Goal: Transaction & Acquisition: Purchase product/service

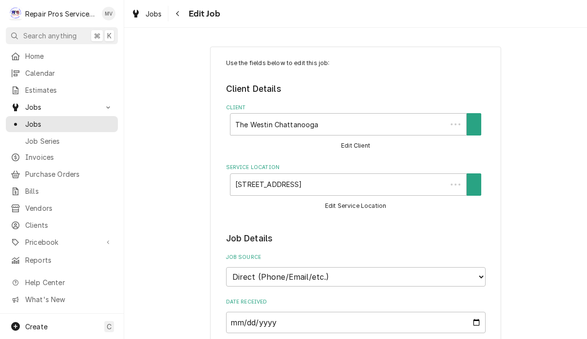
scroll to position [63, 0]
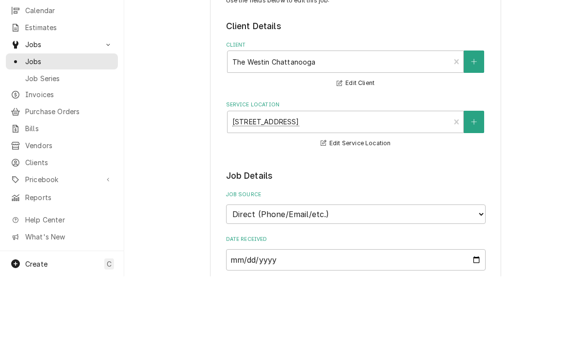
type textarea "x"
click at [53, 153] on span "Invoices" at bounding box center [69, 157] width 88 height 10
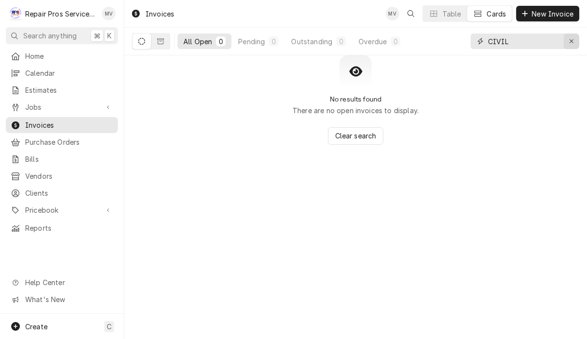
click at [574, 45] on div "Erase input" at bounding box center [572, 41] width 10 height 10
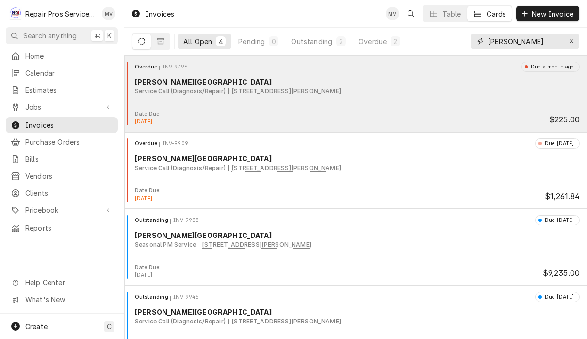
type input "Finley"
click at [495, 110] on div "Overdue INV-9796 Due a month ago Finley Stadium Service Call (Diagnosis/Repair)…" at bounding box center [355, 86] width 455 height 49
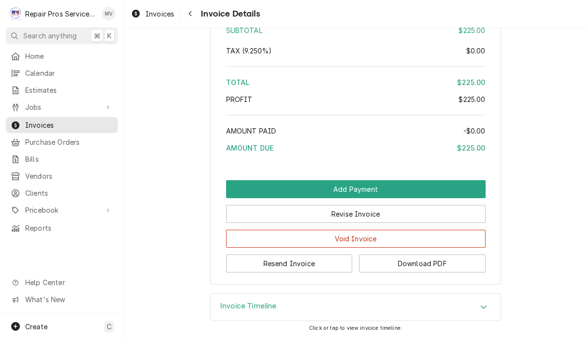
scroll to position [1484, 0]
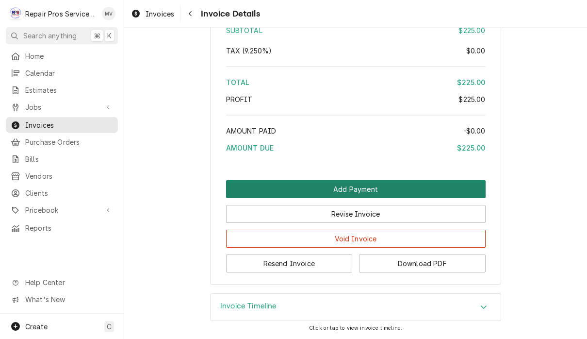
click at [423, 190] on button "Add Payment" at bounding box center [356, 189] width 260 height 18
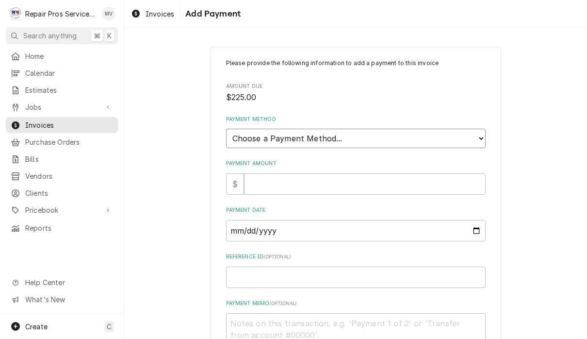
click at [339, 137] on select "Choose a Payment Method... Cash Check Credit/Debit Card ACH/eCheck Other" at bounding box center [356, 138] width 260 height 19
select select "4"
click at [342, 183] on input "Payment Amount" at bounding box center [365, 183] width 242 height 21
type textarea "x"
type input "2"
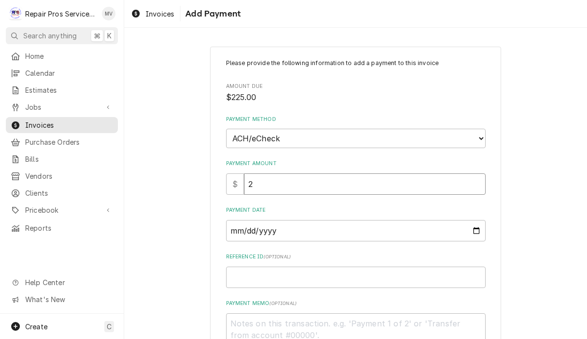
type textarea "x"
type input "22"
type textarea "x"
type input "225"
type textarea "x"
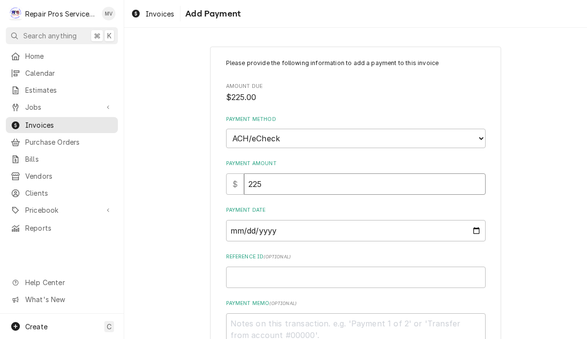
type input "225.0"
type textarea "x"
type input "225.00"
click at [356, 226] on input "Payment Date" at bounding box center [356, 230] width 260 height 21
type input "2025-09-08"
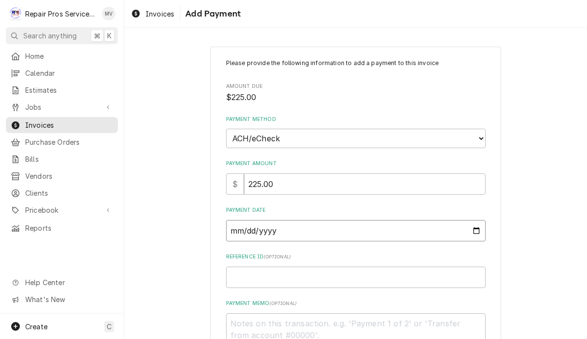
type textarea "x"
type input "2025-09-05"
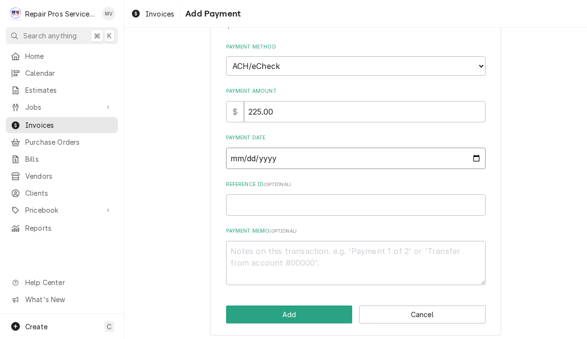
scroll to position [71, 0]
click at [408, 203] on input "Reference ID ( optional )" at bounding box center [356, 205] width 260 height 21
type textarea "x"
type input "9"
type textarea "x"
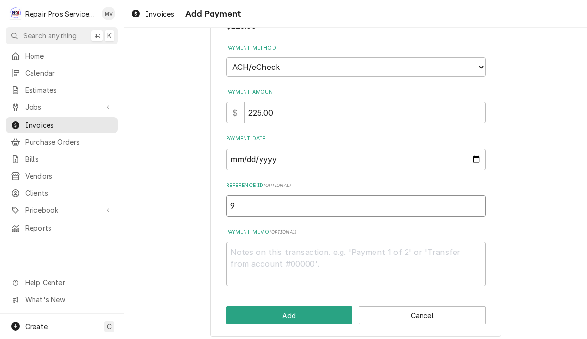
type input "97"
type textarea "x"
type input "979"
type textarea "x"
type input "9796"
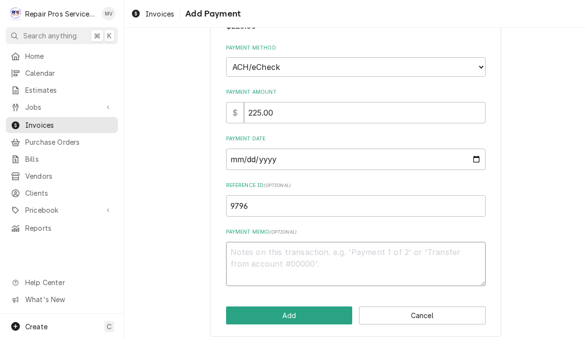
click at [323, 247] on textarea "Payment Memo ( optional )" at bounding box center [356, 264] width 260 height 44
type textarea "x"
type textarea "a"
type textarea "x"
type textarea "ac"
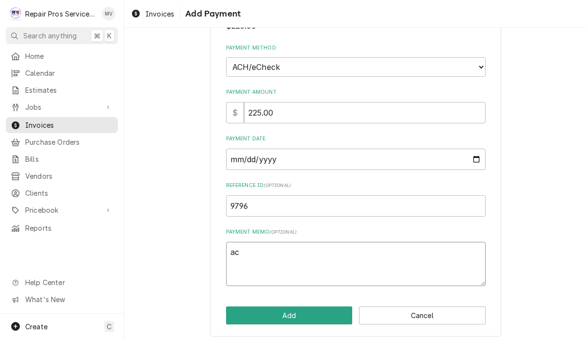
type textarea "x"
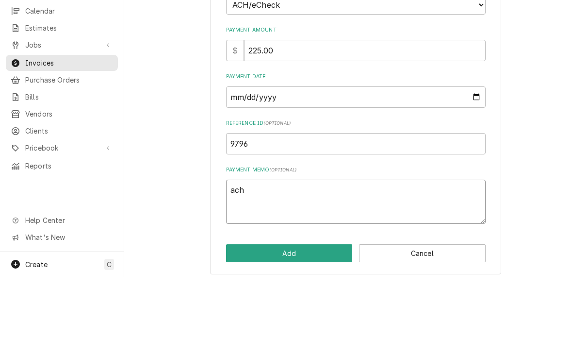
scroll to position [0, 0]
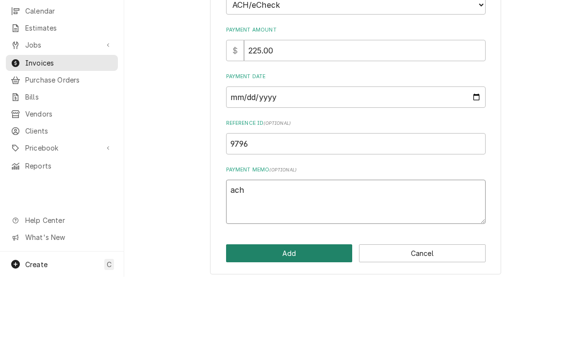
type textarea "ach"
click at [315, 306] on button "Add" at bounding box center [289, 315] width 127 height 18
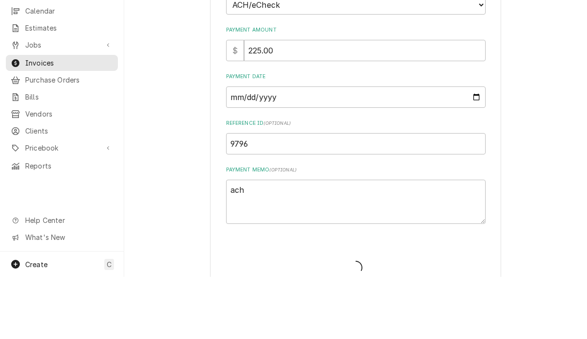
type textarea "x"
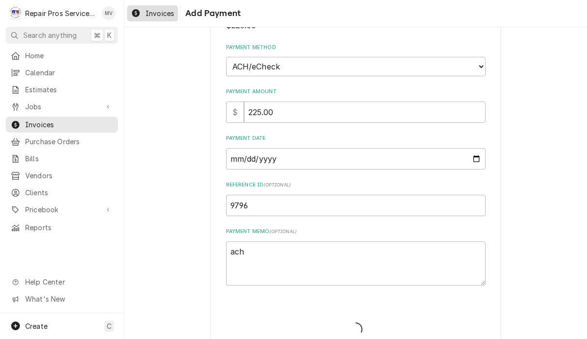
click at [155, 16] on span "Invoices" at bounding box center [160, 14] width 29 height 10
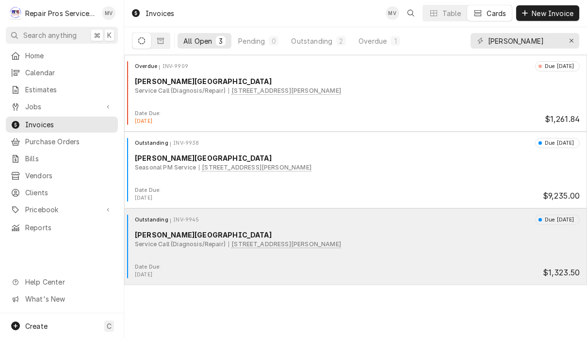
click at [397, 250] on div "Outstanding INV-9945 Due in 11 days Finley Stadium Service Call (Diagnosis/Repa…" at bounding box center [355, 239] width 455 height 49
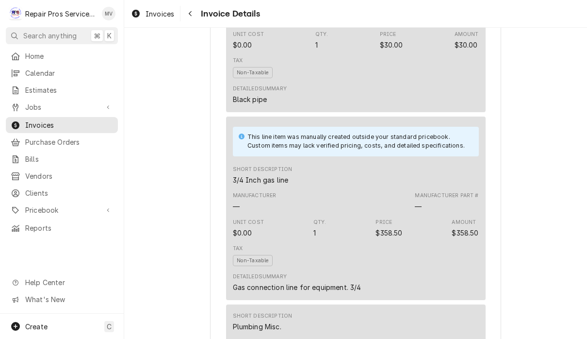
scroll to position [1623, 0]
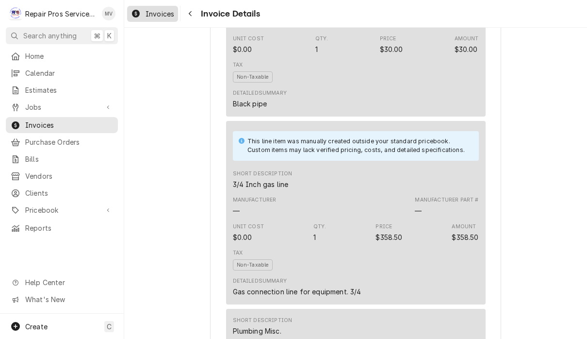
click at [159, 12] on span "Invoices" at bounding box center [160, 14] width 29 height 10
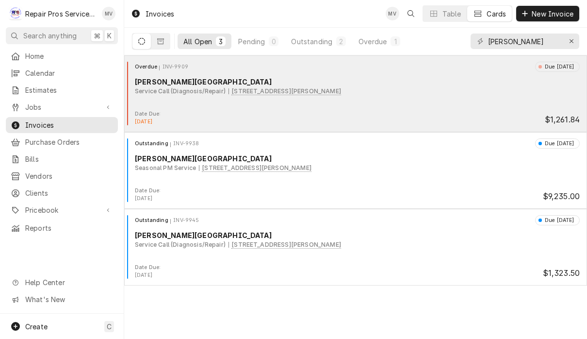
click at [429, 100] on div "Overdue INV-9909 Due [DATE] [PERSON_NAME] Stadium Service Call (Diagnosis/Repai…" at bounding box center [355, 86] width 455 height 49
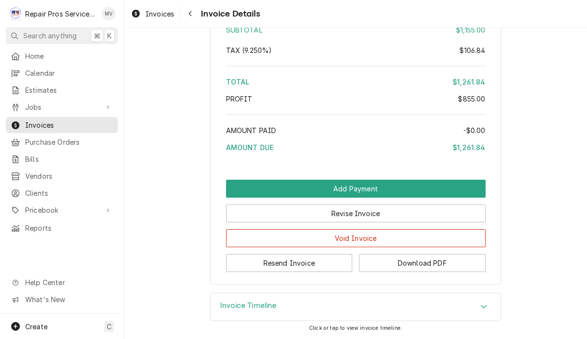
scroll to position [2066, 0]
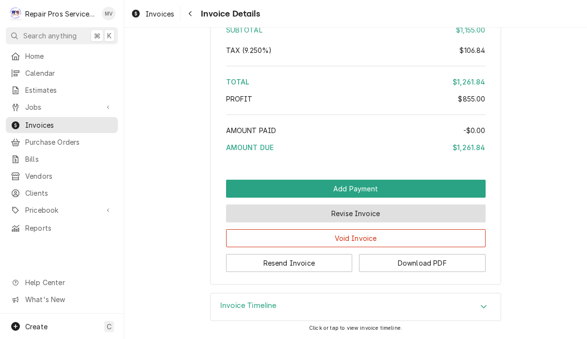
click at [455, 216] on button "Revise Invoice" at bounding box center [356, 213] width 260 height 18
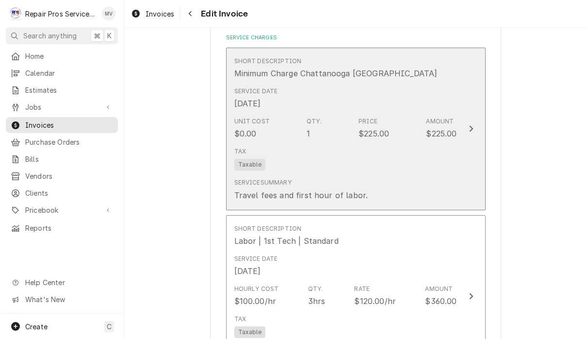
click at [476, 128] on div "Update Line Item" at bounding box center [471, 129] width 13 height 12
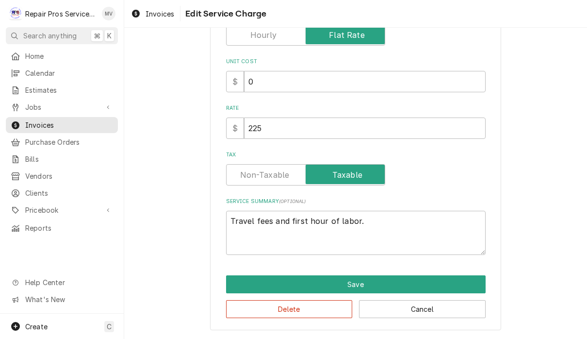
scroll to position [147, 0]
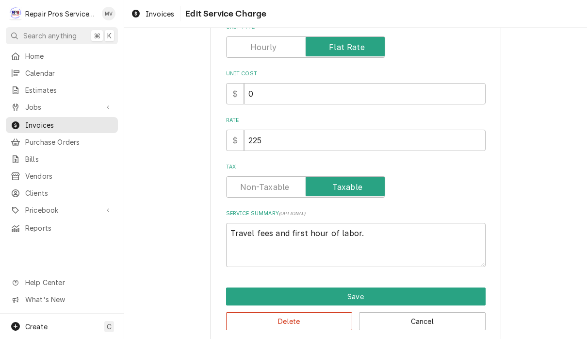
type textarea "x"
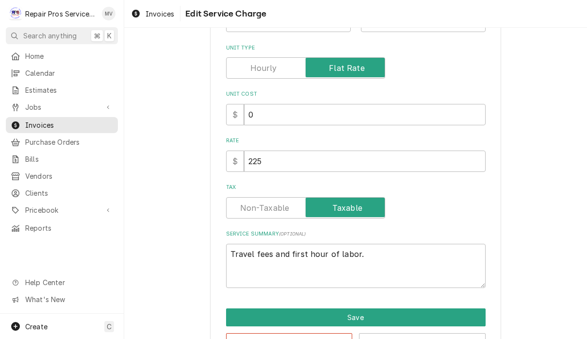
scroll to position [146, 0]
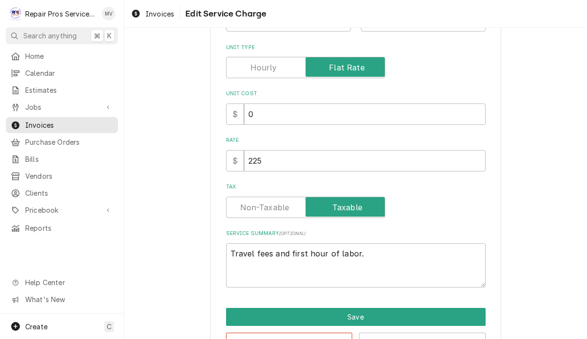
click at [281, 208] on label "Tax" at bounding box center [305, 206] width 159 height 21
click at [281, 208] on input "Tax" at bounding box center [305, 206] width 150 height 21
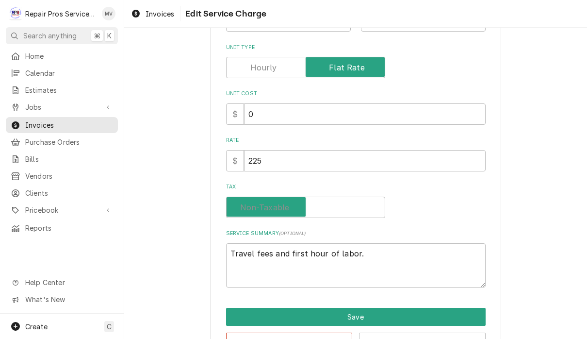
checkbox input "false"
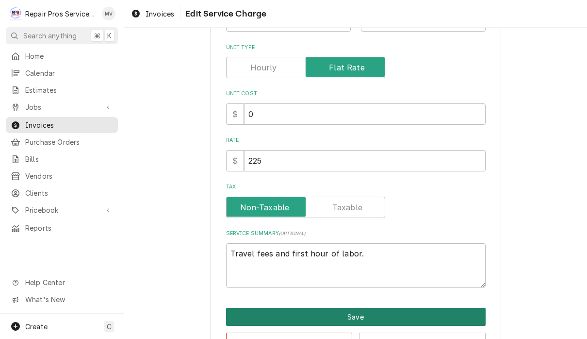
click at [392, 323] on button "Save" at bounding box center [356, 317] width 260 height 18
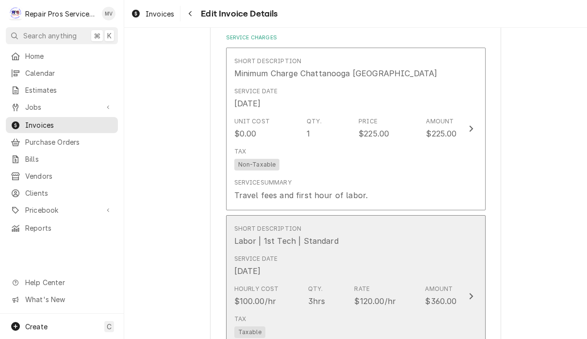
click at [451, 277] on div "Service Date Aug 22, 2025" at bounding box center [345, 265] width 223 height 30
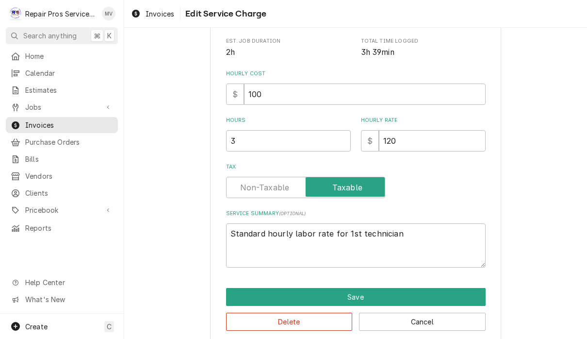
type textarea "x"
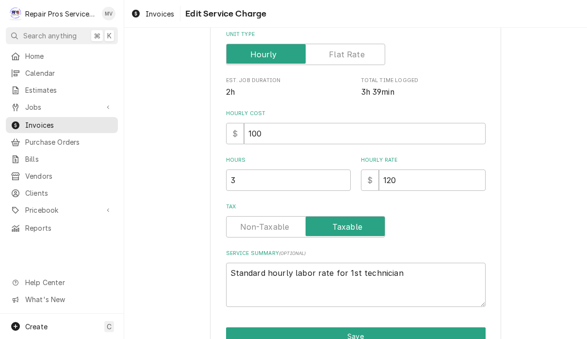
scroll to position [160, 0]
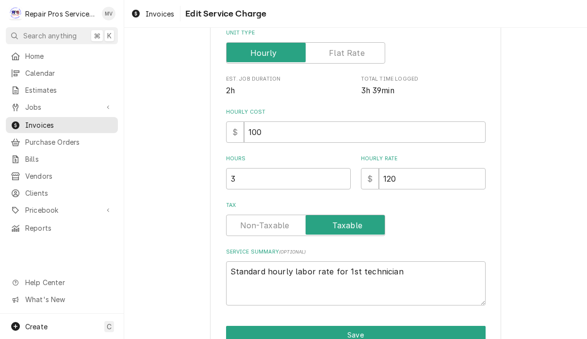
click at [280, 225] on label "Tax" at bounding box center [305, 224] width 159 height 21
click at [280, 225] on input "Tax" at bounding box center [305, 224] width 150 height 21
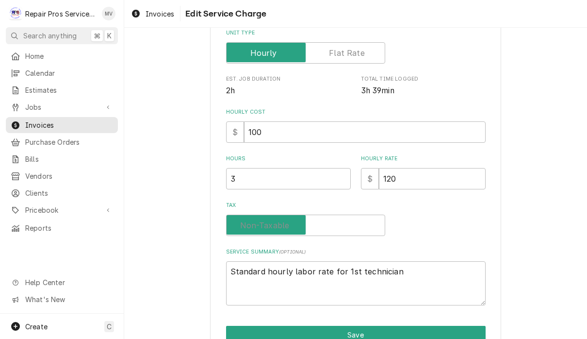
checkbox input "false"
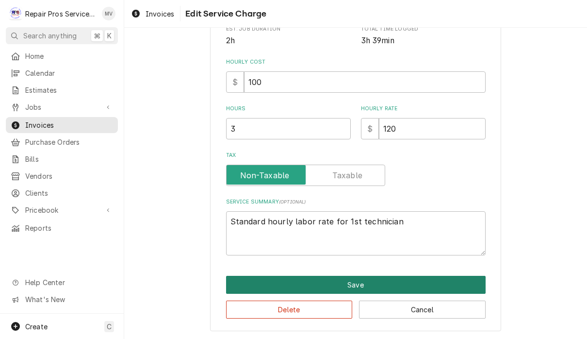
click at [369, 289] on button "Save" at bounding box center [356, 285] width 260 height 18
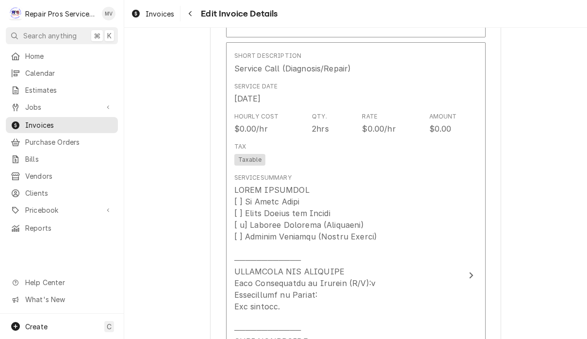
scroll to position [863, 0]
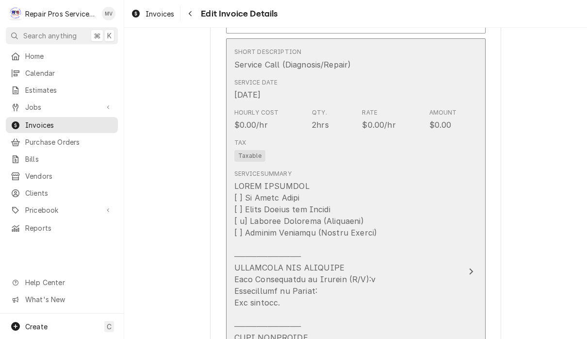
click at [458, 246] on button "Short Description Service Call (Diagnosis/Repair) Service Date Aug 22, 2025 Hou…" at bounding box center [356, 270] width 260 height 465
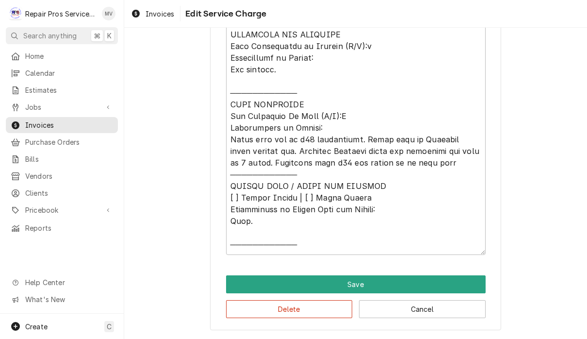
scroll to position [180, 0]
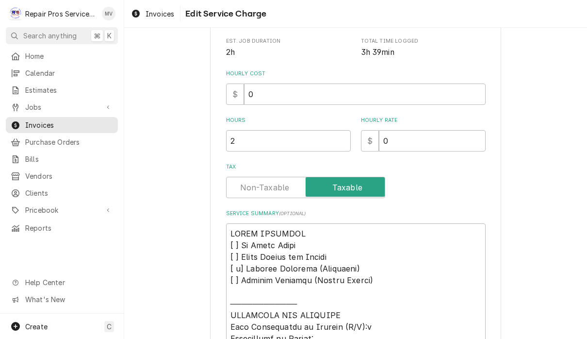
type textarea "x"
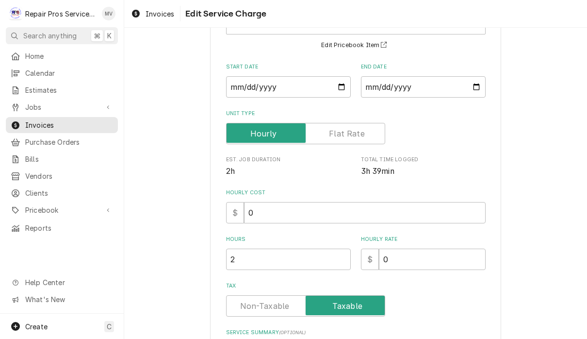
scroll to position [95, 0]
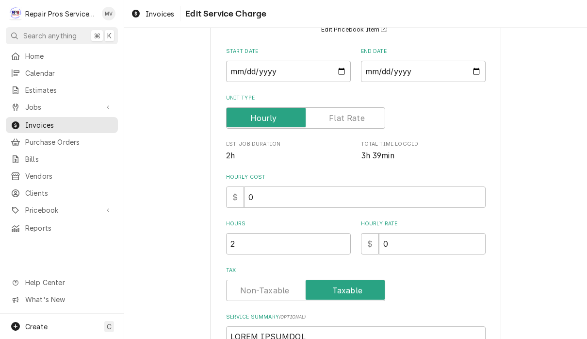
click at [272, 282] on input "Tax" at bounding box center [305, 289] width 150 height 21
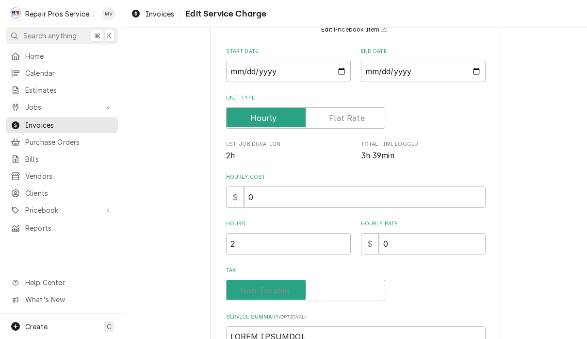
checkbox input "false"
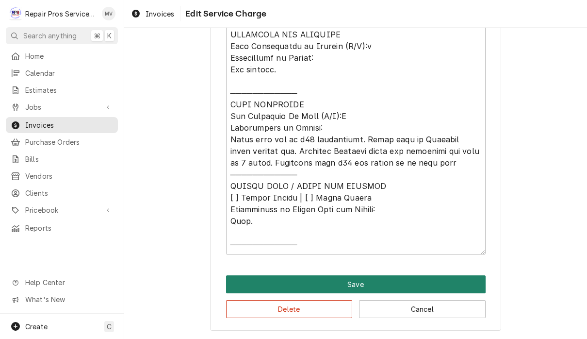
click at [388, 286] on button "Save" at bounding box center [356, 284] width 260 height 18
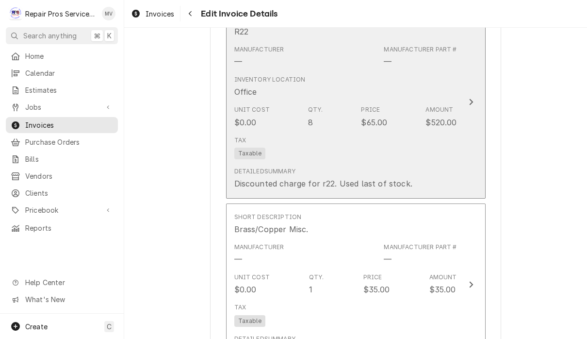
click at [467, 146] on button "Short Description R22 Manufacturer — Manufacturer Part # — Inventory Location O…" at bounding box center [356, 102] width 260 height 193
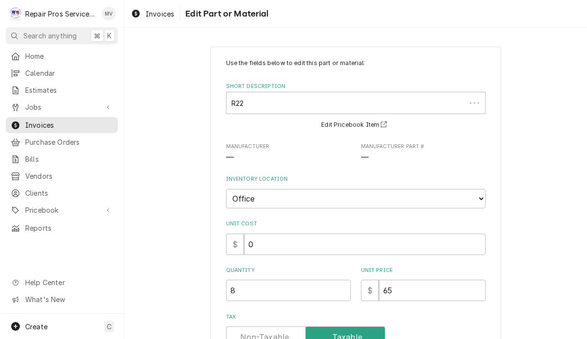
type textarea "x"
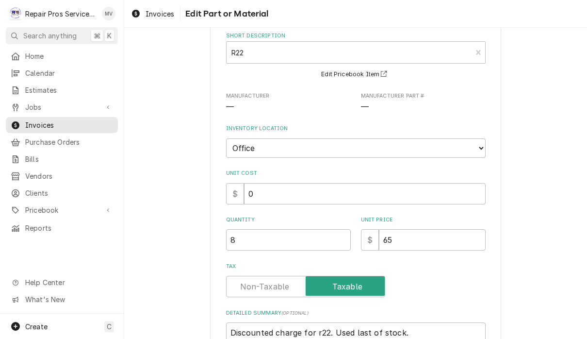
scroll to position [92, 0]
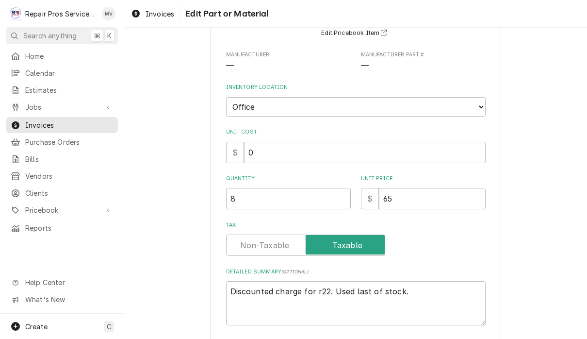
click at [258, 234] on input "Tax" at bounding box center [305, 244] width 150 height 21
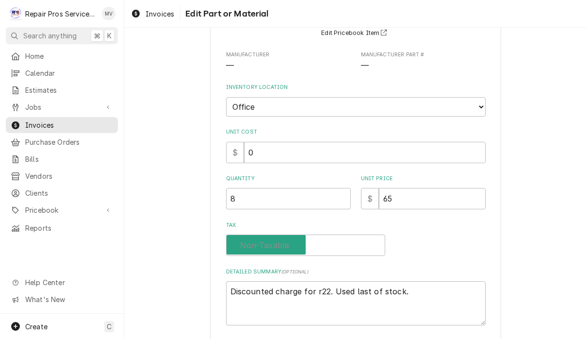
checkbox input "false"
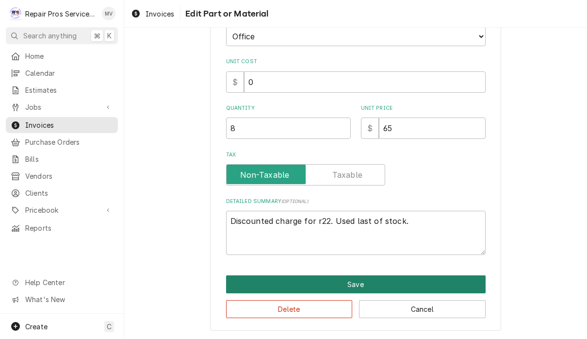
click at [378, 286] on button "Save" at bounding box center [356, 284] width 260 height 18
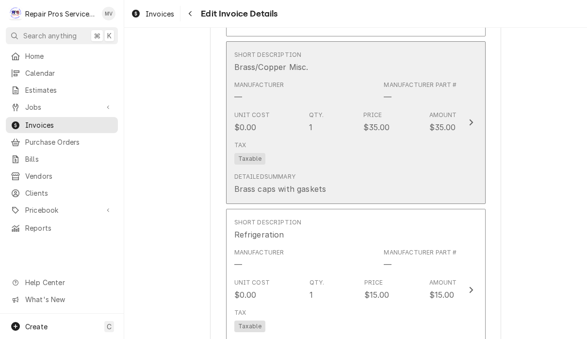
click at [440, 171] on div "Detailed Summary Brass caps with gaskets" at bounding box center [345, 183] width 223 height 30
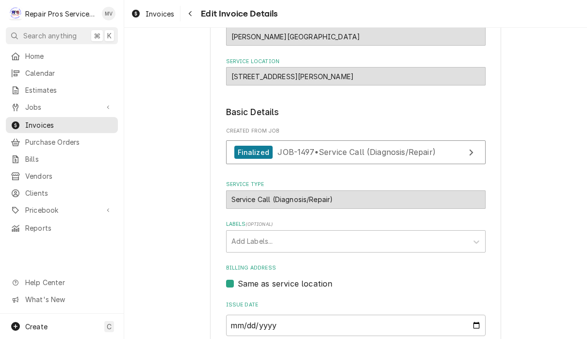
type textarea "x"
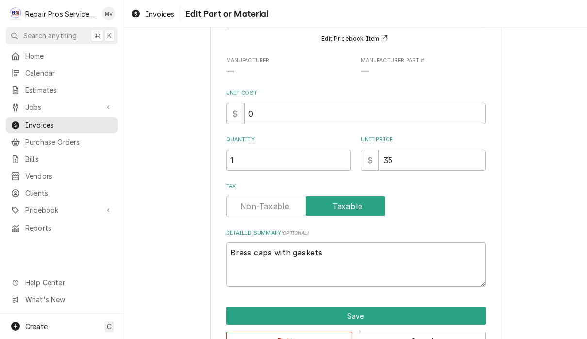
scroll to position [0, 0]
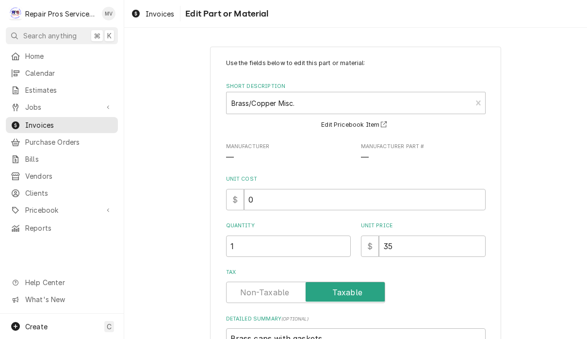
click at [279, 290] on label "Tax" at bounding box center [305, 291] width 159 height 21
click at [279, 290] on input "Tax" at bounding box center [305, 291] width 150 height 21
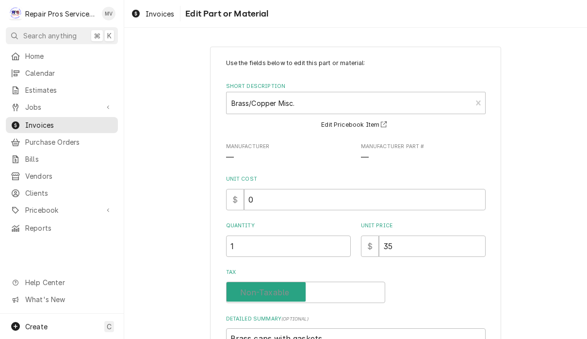
checkbox input "false"
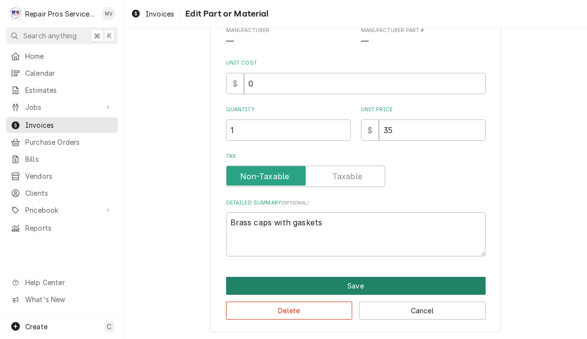
click at [393, 290] on button "Save" at bounding box center [356, 286] width 260 height 18
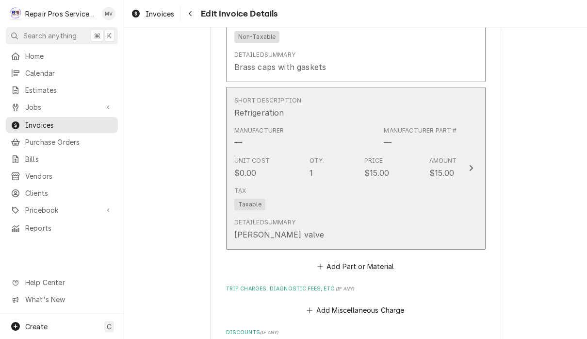
click at [400, 226] on div "Detailed Summary Schrader valve" at bounding box center [345, 229] width 223 height 30
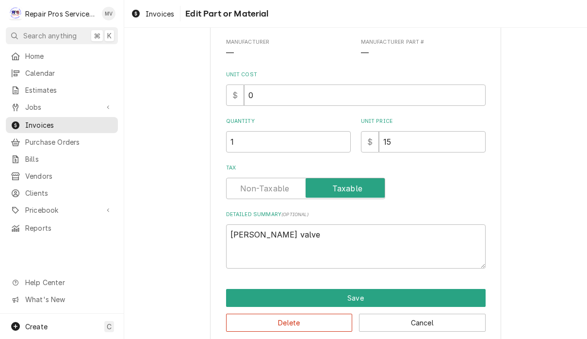
type textarea "x"
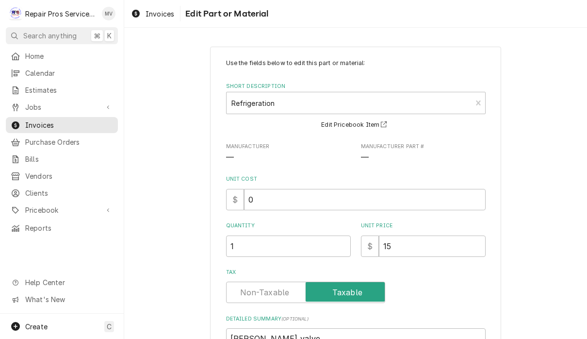
click at [268, 296] on input "Tax" at bounding box center [305, 291] width 150 height 21
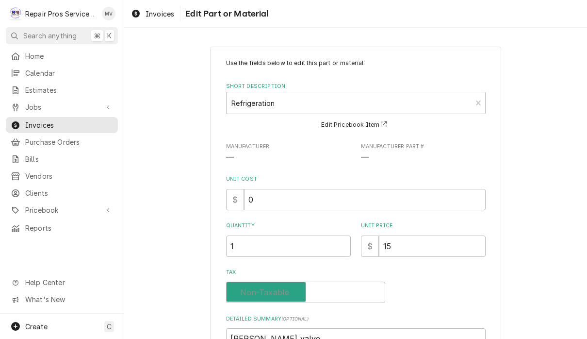
checkbox input "false"
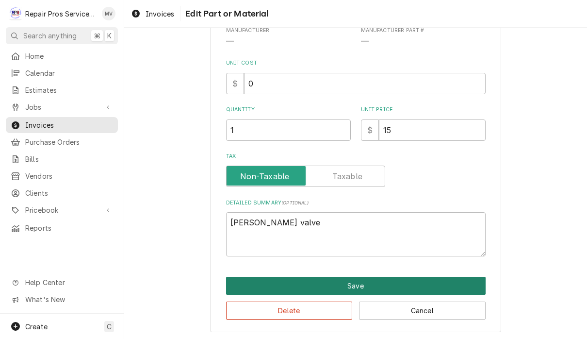
click at [388, 287] on button "Save" at bounding box center [356, 286] width 260 height 18
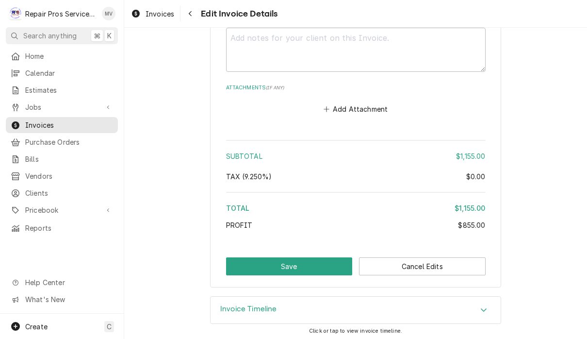
scroll to position [2146, 0]
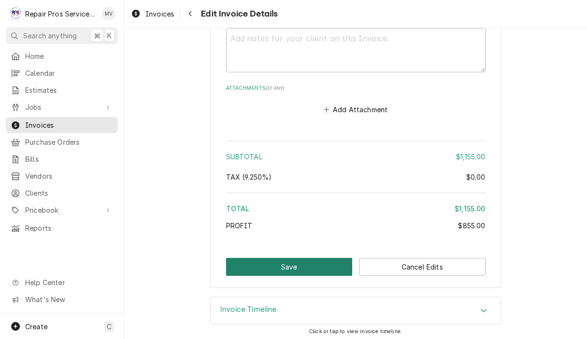
click at [293, 262] on button "Save" at bounding box center [289, 267] width 127 height 18
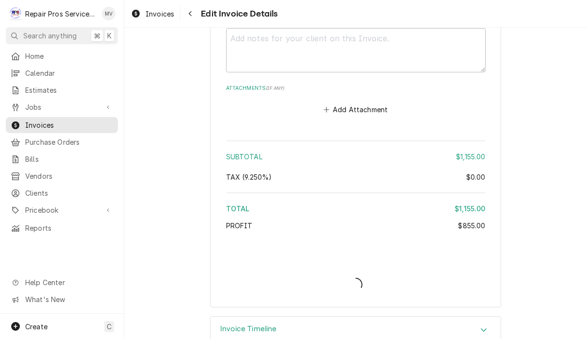
type textarea "x"
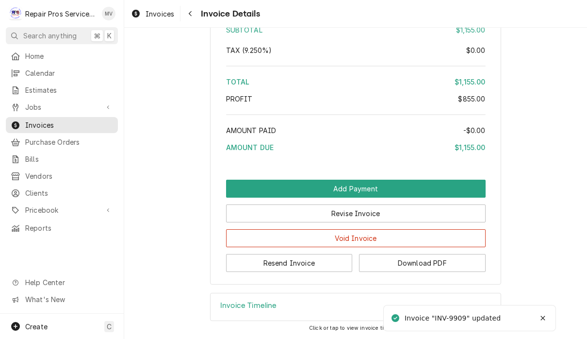
scroll to position [2066, 0]
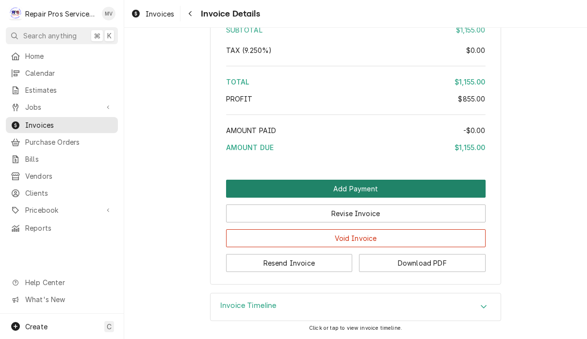
click at [368, 186] on button "Add Payment" at bounding box center [356, 188] width 260 height 18
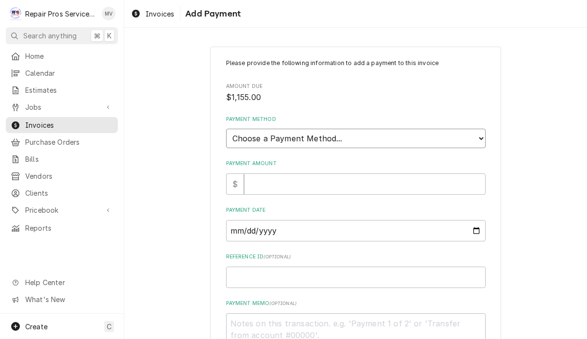
click at [374, 134] on select "Choose a Payment Method... Cash Check Credit/Debit Card ACH/eCheck Other" at bounding box center [356, 138] width 260 height 19
select select "4"
click at [335, 182] on input "Payment Amount" at bounding box center [365, 183] width 242 height 21
type textarea "x"
type input "1"
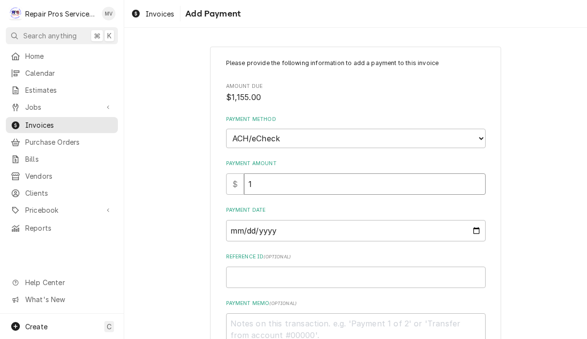
type textarea "x"
type input "11"
type textarea "x"
type input "115"
type textarea "x"
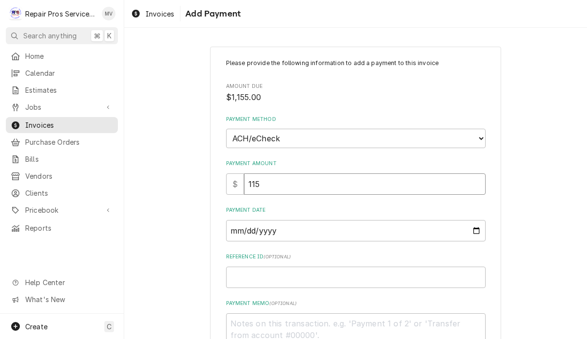
type input "1155"
type textarea "x"
type input "1155.0"
type textarea "x"
type input "1155.00"
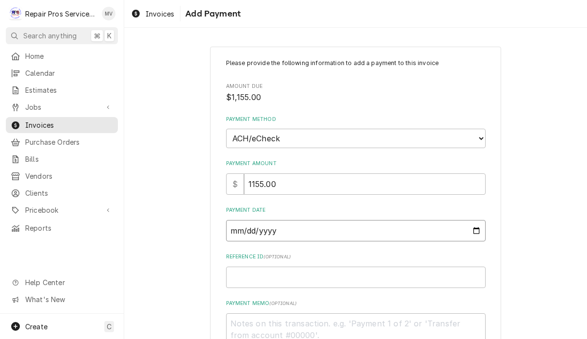
click at [296, 227] on input "Payment Date" at bounding box center [356, 230] width 260 height 21
type input "2025-09-08"
type textarea "x"
type input "2025-09-05"
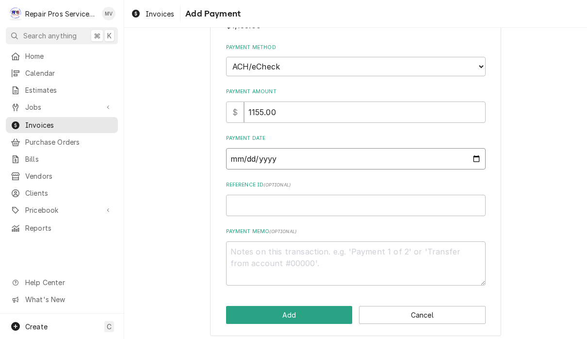
scroll to position [71, 0]
click at [300, 199] on input "Reference ID ( optional )" at bounding box center [356, 205] width 260 height 21
click at [291, 199] on input "Reference ID ( optional )" at bounding box center [356, 205] width 260 height 21
type textarea "x"
type input "9"
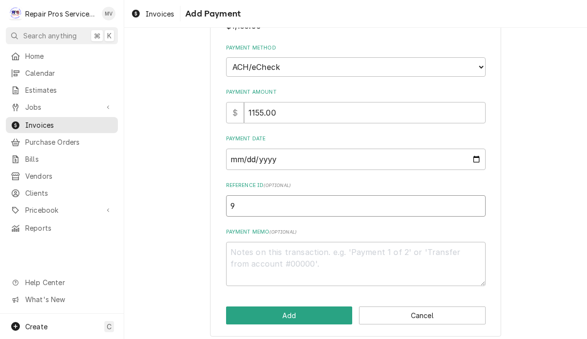
type textarea "x"
type input "99"
type textarea "x"
type input "990"
type textarea "x"
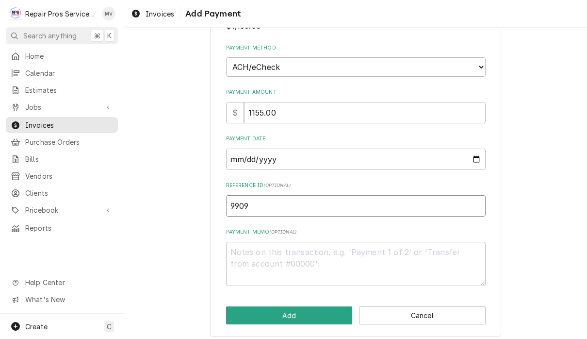
type input "9909"
click at [312, 255] on textarea "Payment Memo ( optional )" at bounding box center [356, 264] width 260 height 44
type textarea "x"
type textarea "a"
type textarea "x"
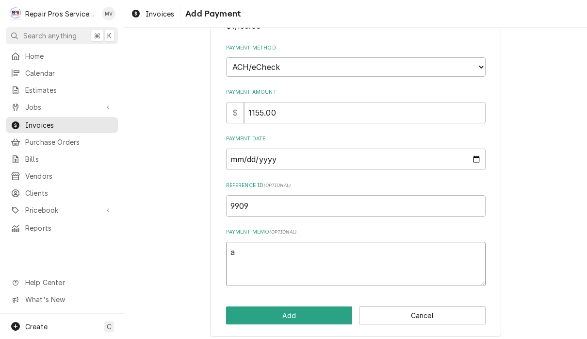
type textarea "ac"
type textarea "x"
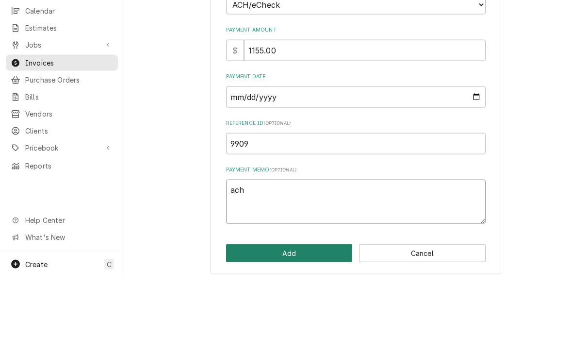
type textarea "ach"
click at [303, 306] on button "Add" at bounding box center [289, 315] width 127 height 18
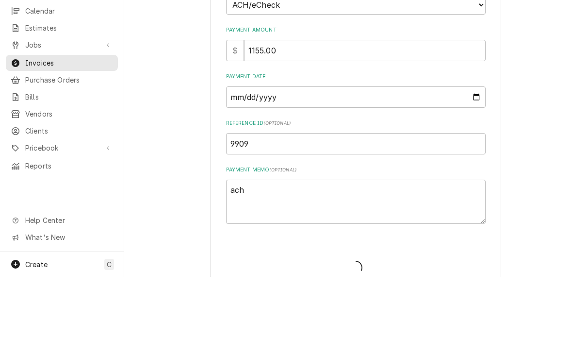
type textarea "x"
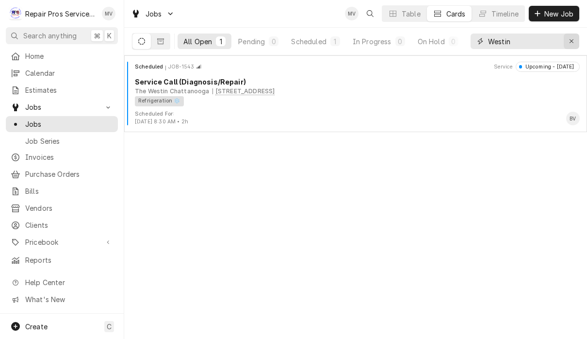
click at [574, 39] on icon "Erase input" at bounding box center [571, 41] width 5 height 7
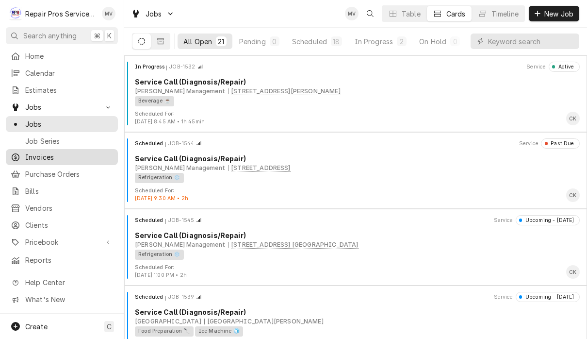
click at [62, 159] on div "Invoices" at bounding box center [62, 157] width 108 height 12
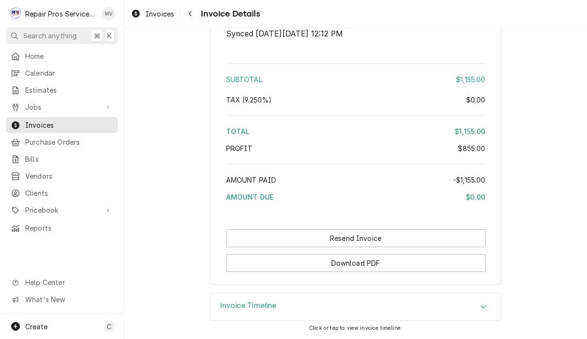
scroll to position [2178, 0]
click at [151, 17] on span "Invoices" at bounding box center [160, 14] width 29 height 10
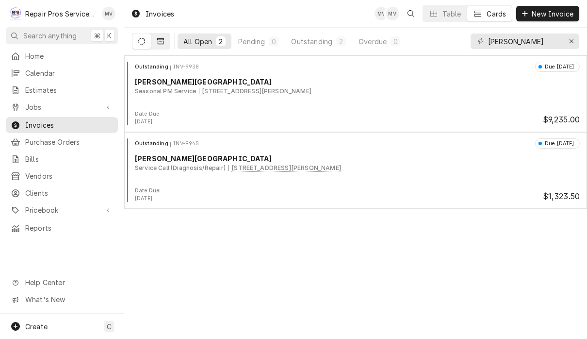
click at [159, 45] on button "Dynamic Content Wrapper" at bounding box center [160, 41] width 18 height 16
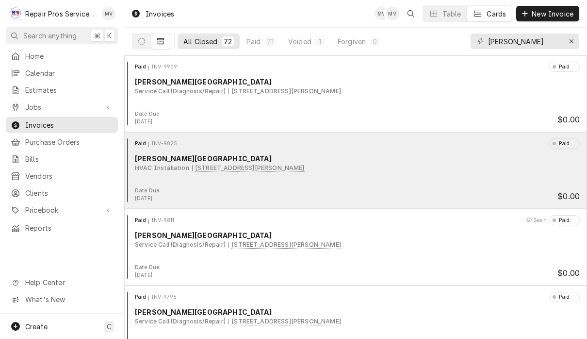
click at [409, 196] on div "Date Due: [DATE] $0.00" at bounding box center [355, 195] width 455 height 16
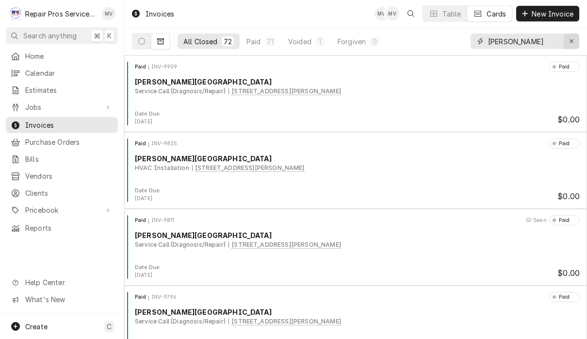
click at [576, 39] on div "Erase input" at bounding box center [572, 41] width 10 height 10
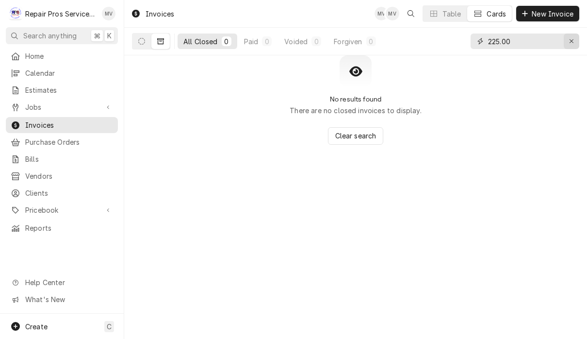
type input "225.00"
click at [572, 41] on icon "Erase input" at bounding box center [571, 41] width 4 height 4
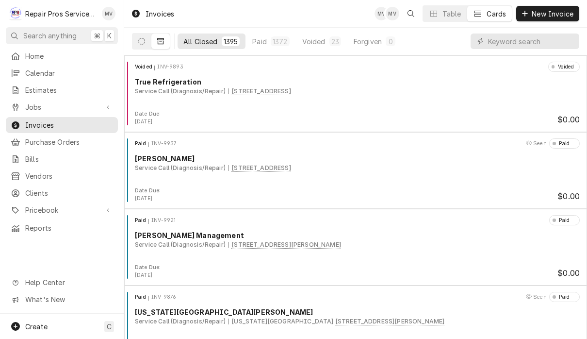
click at [162, 40] on icon "Dynamic Content Wrapper" at bounding box center [160, 41] width 7 height 7
click at [513, 39] on input "Dynamic Content Wrapper" at bounding box center [531, 41] width 86 height 16
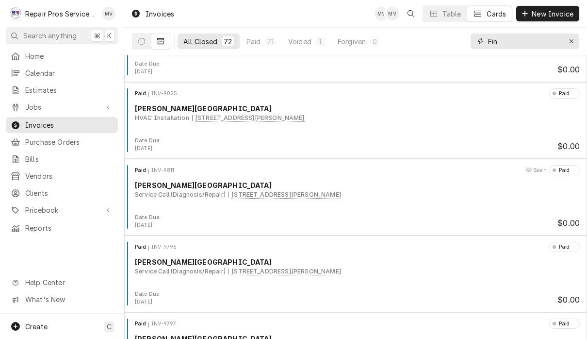
scroll to position [74, 0]
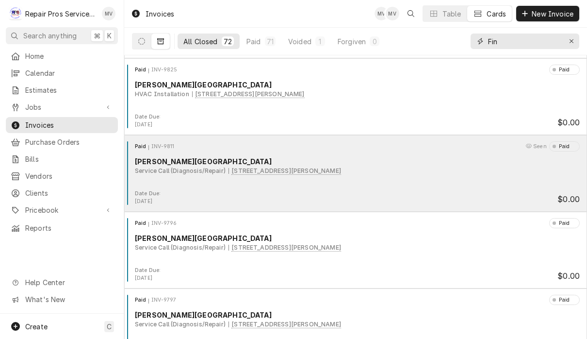
type input "Fin"
click at [420, 185] on div "Paid INV-9811 Seen Paid [PERSON_NAME] Stadium Service Call (Diagnosis/Repair) […" at bounding box center [355, 165] width 455 height 49
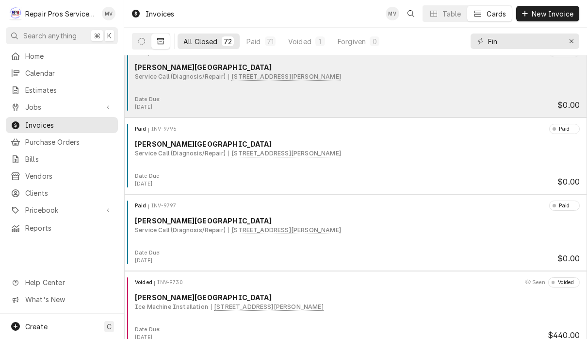
scroll to position [167, 0]
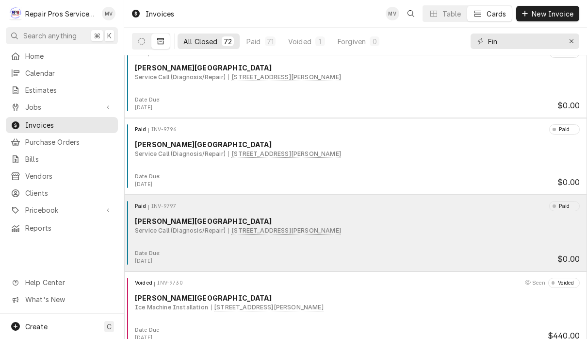
click at [452, 247] on div "Paid INV-9797 Paid [PERSON_NAME] Stadium Service Call (Diagnosis/Repair) [STREE…" at bounding box center [355, 225] width 455 height 49
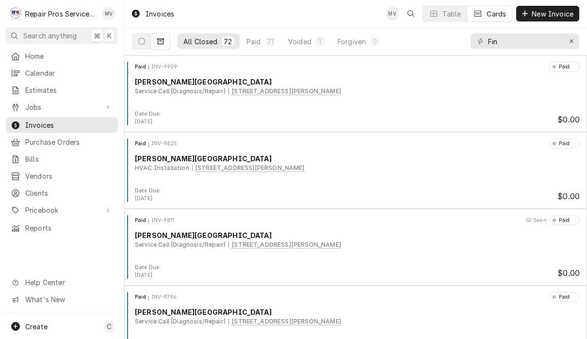
scroll to position [0, 0]
click at [139, 38] on icon "Dynamic Content Wrapper" at bounding box center [141, 41] width 7 height 7
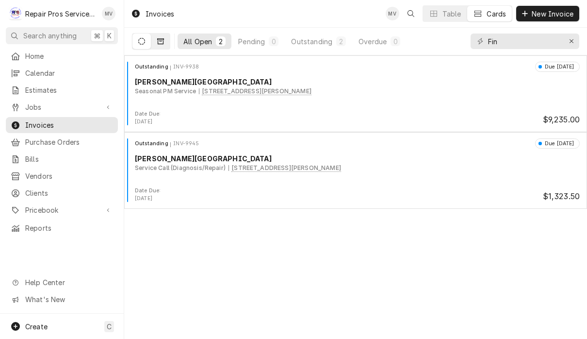
click at [160, 47] on button "Dynamic Content Wrapper" at bounding box center [160, 41] width 18 height 16
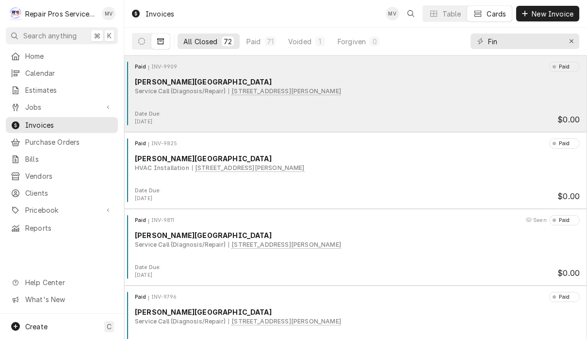
click at [413, 103] on div "Paid INV-9909 Paid [PERSON_NAME] Stadium Service Call (Diagnosis/Repair) [STREE…" at bounding box center [355, 86] width 455 height 49
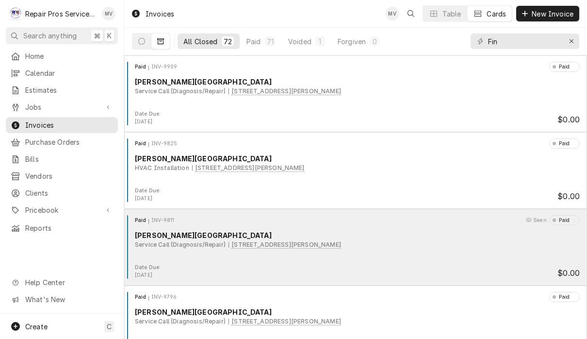
click at [386, 262] on div "Paid INV-9811 Seen Paid [PERSON_NAME] Stadium Service Call (Diagnosis/Repair) […" at bounding box center [355, 239] width 455 height 49
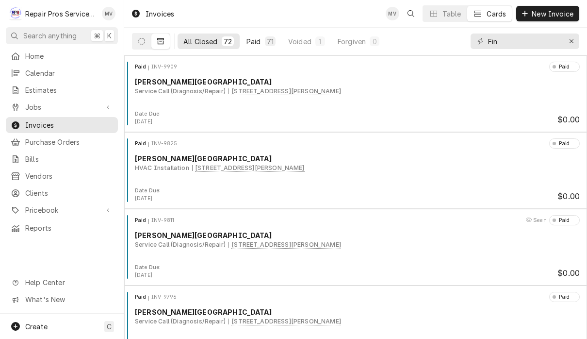
click at [262, 45] on button "Paid 71" at bounding box center [261, 41] width 41 height 16
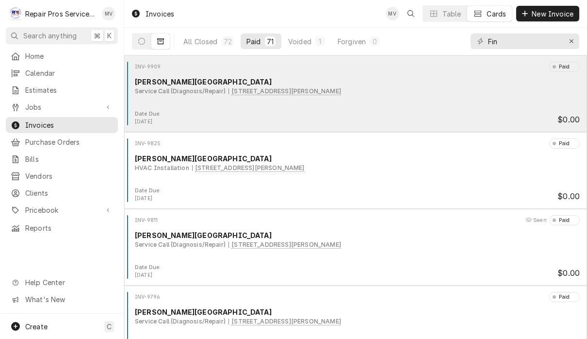
click at [411, 115] on div "Date Due: Sep 7, 2025 $0.00" at bounding box center [355, 118] width 455 height 16
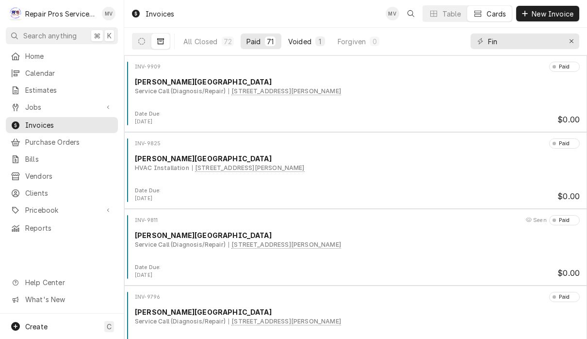
click at [297, 45] on div "Voided" at bounding box center [299, 41] width 23 height 10
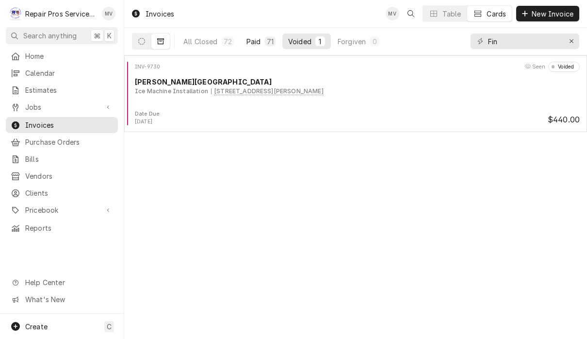
click at [257, 36] on div "Paid" at bounding box center [253, 41] width 15 height 10
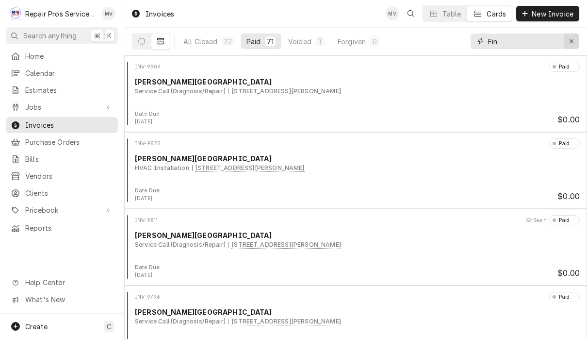
click at [574, 40] on icon "Erase input" at bounding box center [571, 41] width 5 height 7
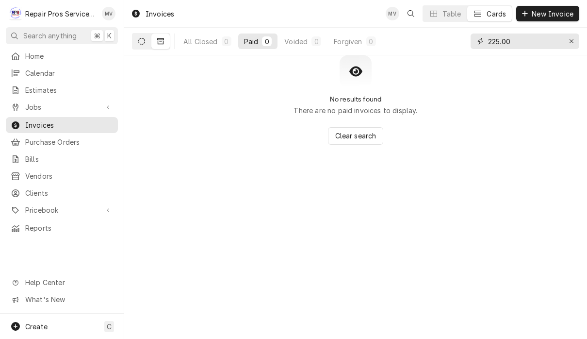
type input "225.00"
click at [142, 39] on icon "Dynamic Content Wrapper" at bounding box center [141, 41] width 7 height 7
click at [574, 45] on div "Erase input" at bounding box center [572, 41] width 10 height 10
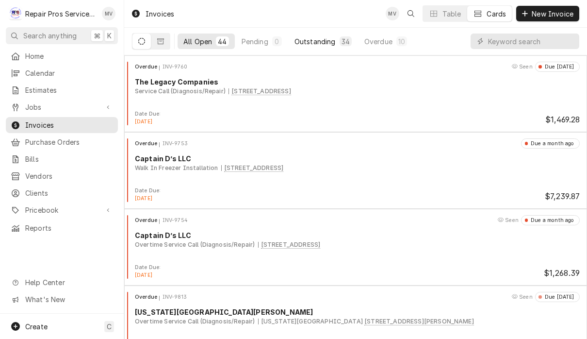
click at [321, 43] on div "Outstanding" at bounding box center [314, 41] width 41 height 10
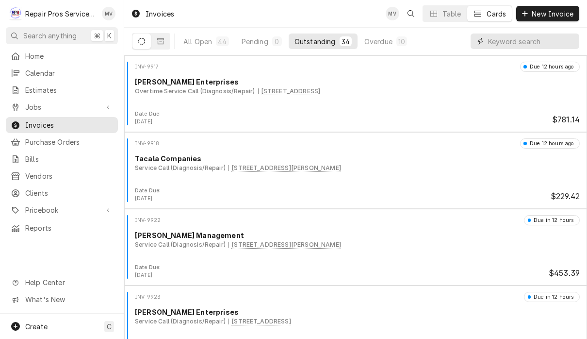
click at [515, 43] on input "Dynamic Content Wrapper" at bounding box center [531, 41] width 86 height 16
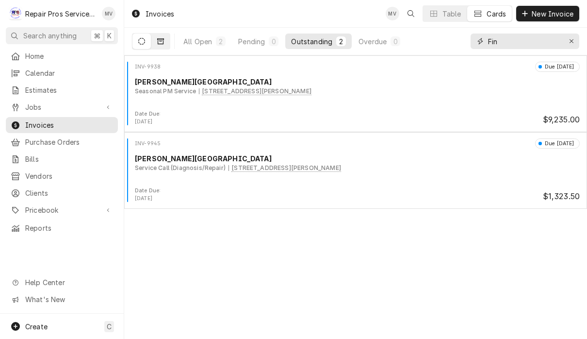
type input "Fin"
click at [162, 43] on icon "Dynamic Content Wrapper" at bounding box center [160, 41] width 7 height 7
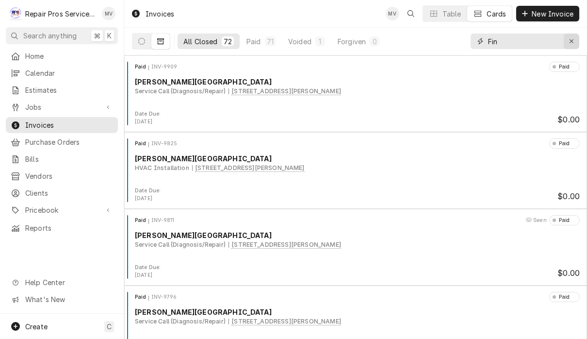
click at [571, 39] on icon "Erase input" at bounding box center [571, 41] width 5 height 7
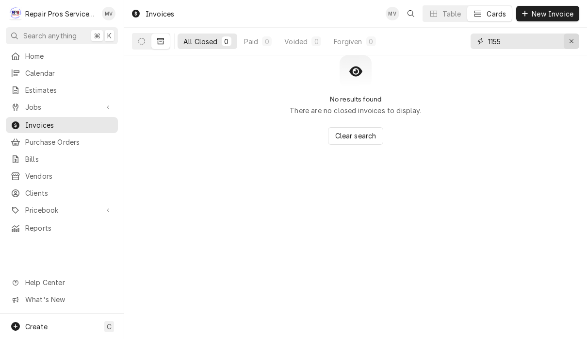
type input "1155"
click at [575, 43] on div "Erase input" at bounding box center [572, 41] width 10 height 10
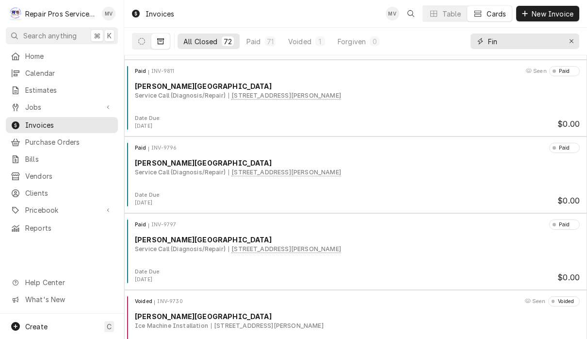
scroll to position [150, 0]
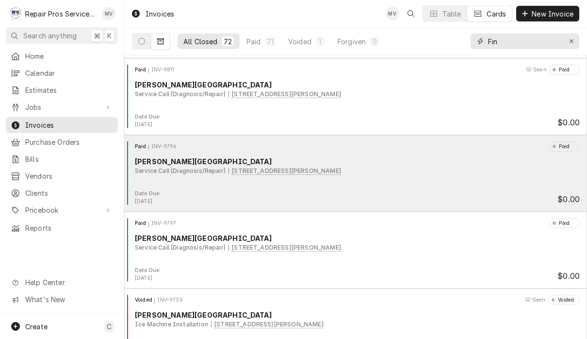
type input "Fin"
click at [418, 186] on div "Paid INV-9796 Paid Finley Stadium Service Call (Diagnosis/Repair) 1826 Reggie W…" at bounding box center [355, 165] width 455 height 49
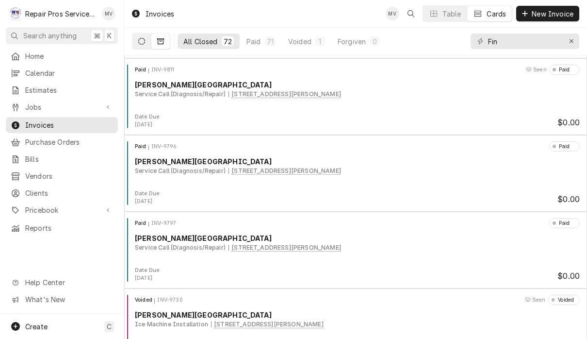
click at [139, 39] on icon "Dynamic Content Wrapper" at bounding box center [141, 41] width 7 height 7
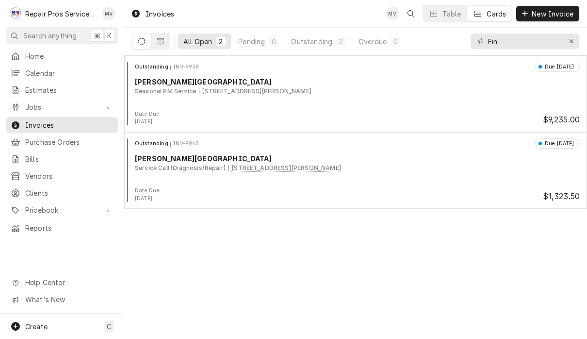
scroll to position [0, 0]
click at [160, 43] on icon "Dynamic Content Wrapper" at bounding box center [160, 41] width 7 height 7
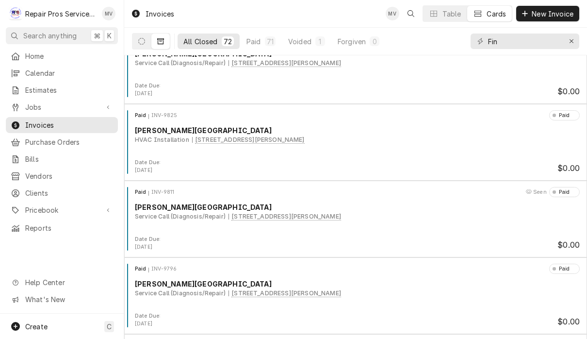
scroll to position [11, 0]
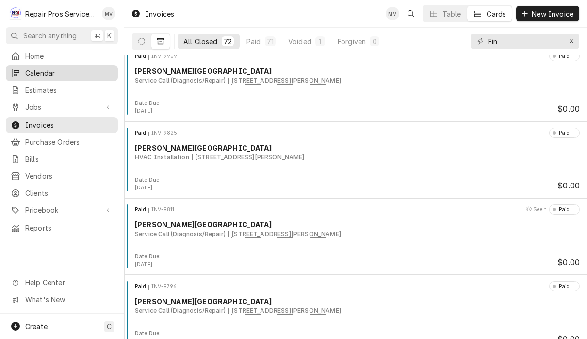
click at [64, 72] on span "Calendar" at bounding box center [69, 73] width 88 height 10
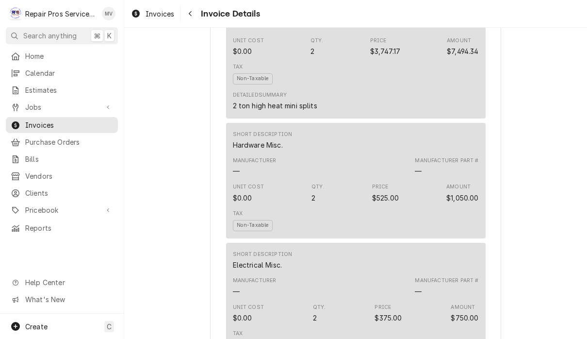
scroll to position [1054, 0]
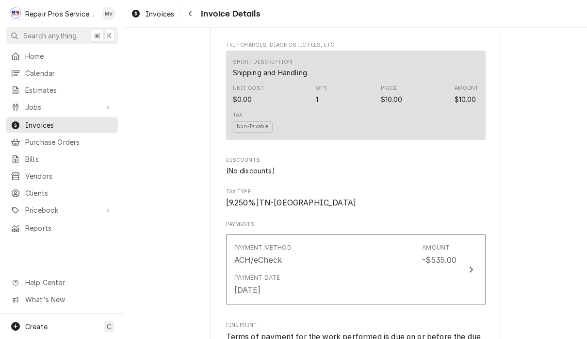
scroll to position [1442, 0]
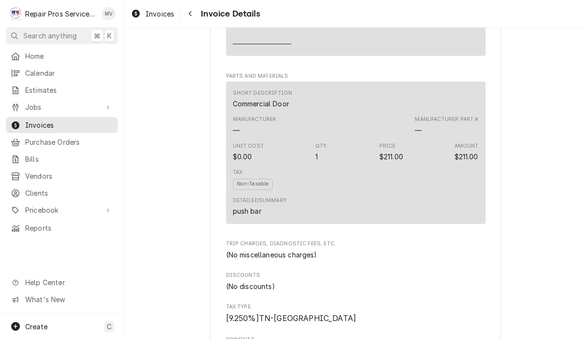
scroll to position [1259, 0]
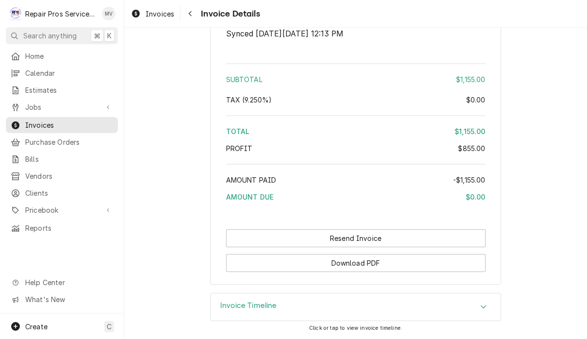
scroll to position [2178, 0]
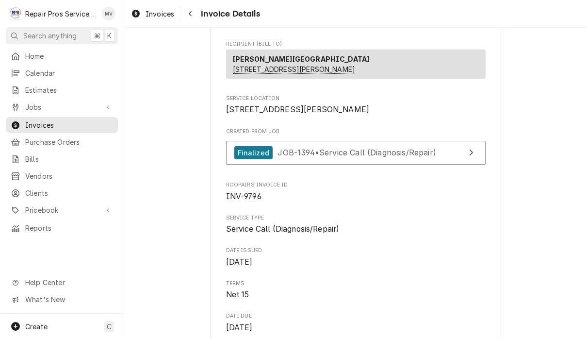
scroll to position [152, 0]
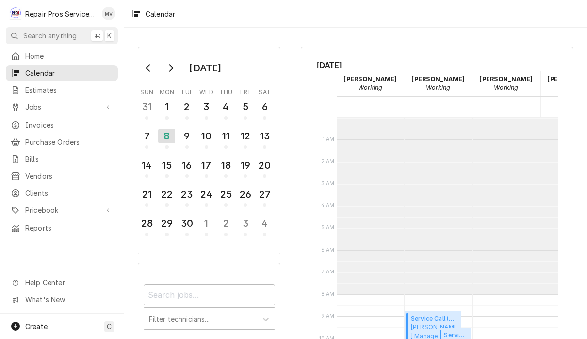
scroll to position [177, 0]
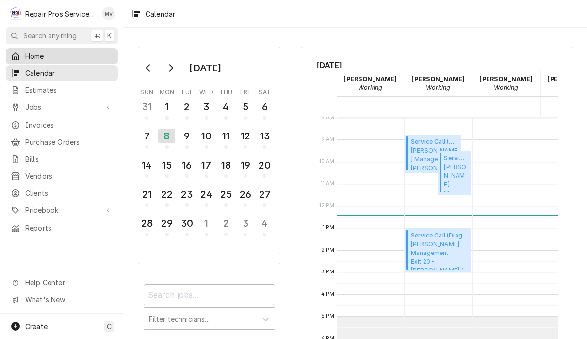
click at [41, 55] on span "Home" at bounding box center [69, 56] width 88 height 10
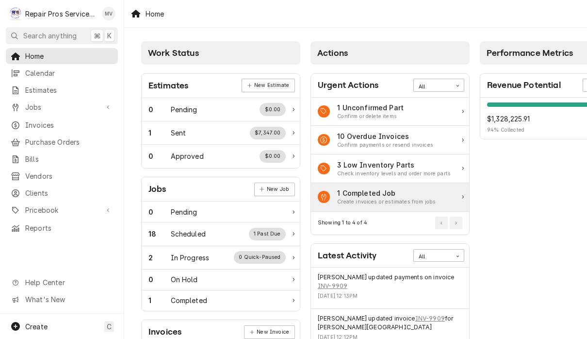
click at [424, 199] on div "Create invoices or estimates from jobs" at bounding box center [386, 202] width 98 height 8
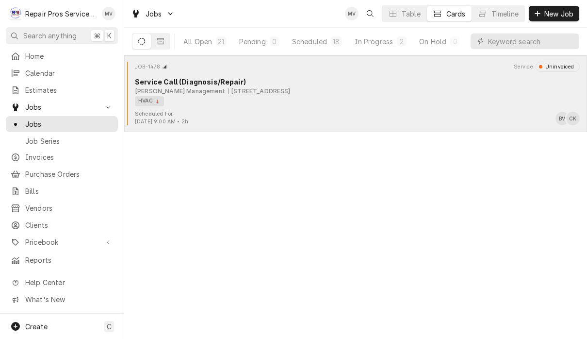
click at [427, 105] on div "HVAC 🌡️" at bounding box center [354, 101] width 438 height 10
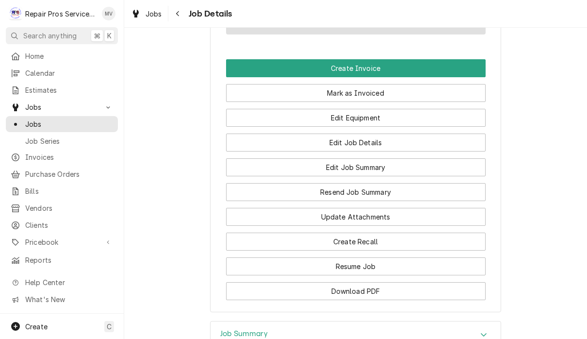
scroll to position [735, 0]
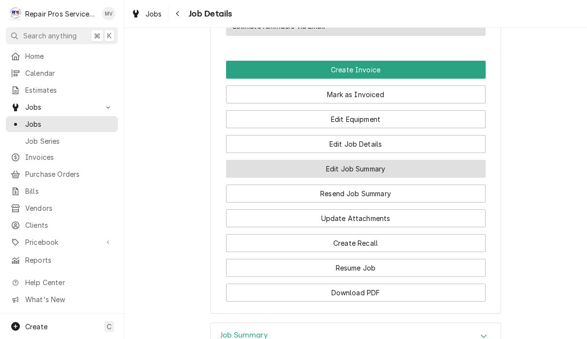
click at [421, 178] on button "Edit Job Summary" at bounding box center [356, 169] width 260 height 18
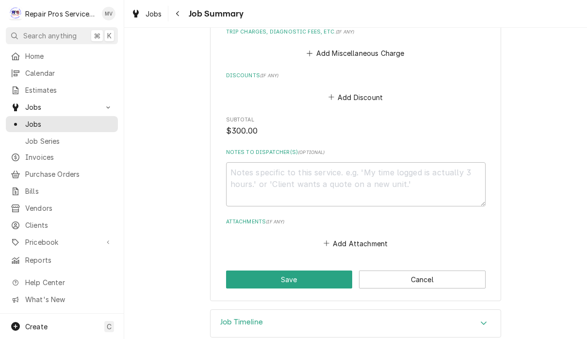
scroll to position [945, 0]
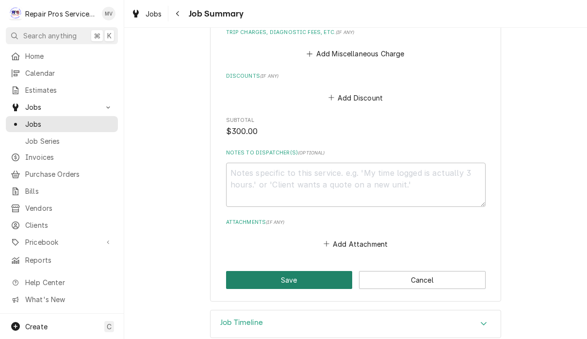
click at [303, 271] on button "Save" at bounding box center [289, 280] width 127 height 18
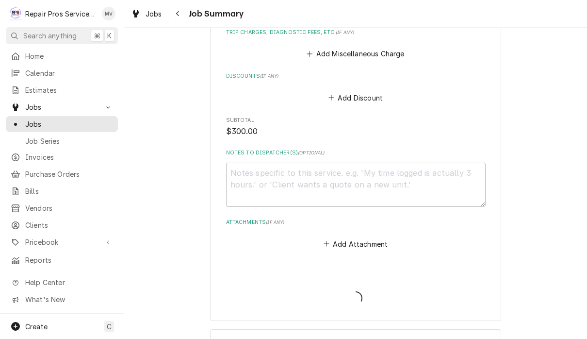
type textarea "x"
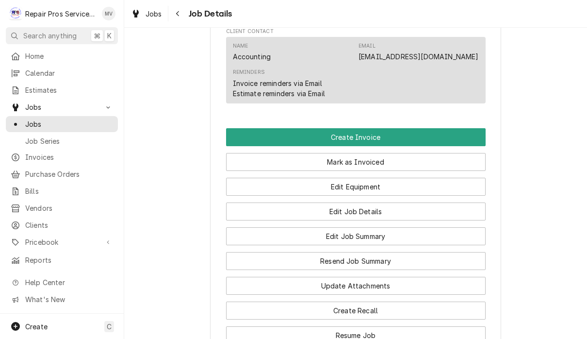
scroll to position [667, 0]
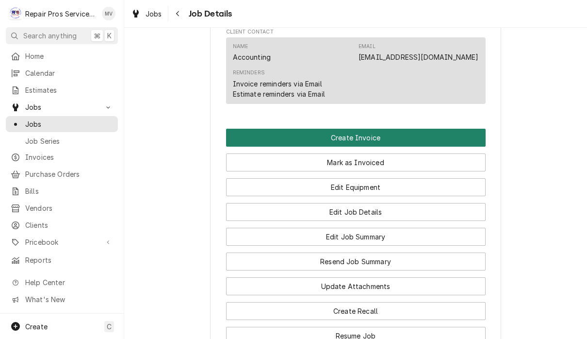
click at [383, 146] on button "Create Invoice" at bounding box center [356, 138] width 260 height 18
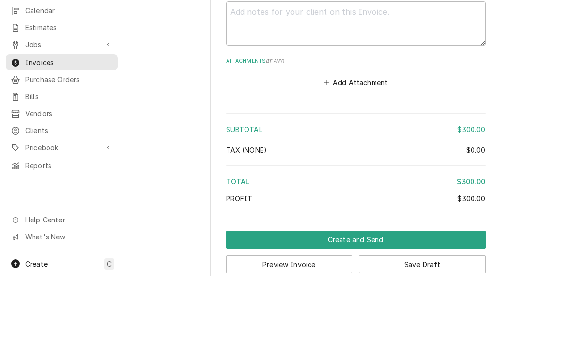
scroll to position [0, 0]
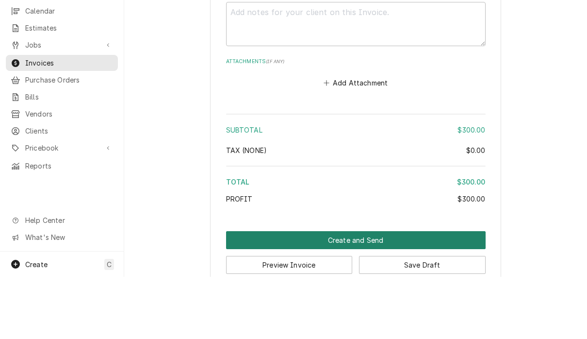
click at [380, 293] on button "Create and Send" at bounding box center [356, 302] width 260 height 18
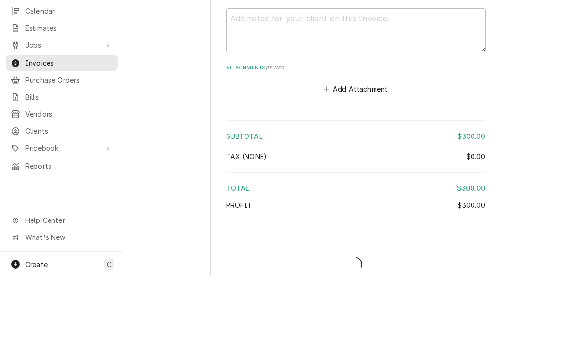
type textarea "x"
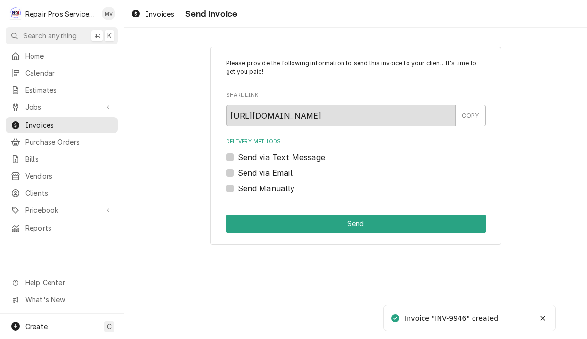
click at [285, 188] on label "Send Manually" at bounding box center [266, 188] width 57 height 12
click at [285, 188] on input "Send Manually" at bounding box center [368, 192] width 260 height 21
checkbox input "true"
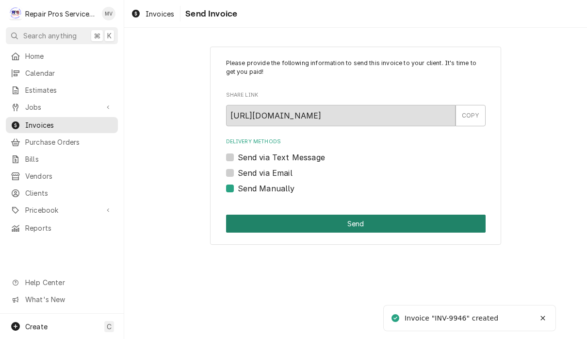
click at [362, 216] on button "Send" at bounding box center [356, 223] width 260 height 18
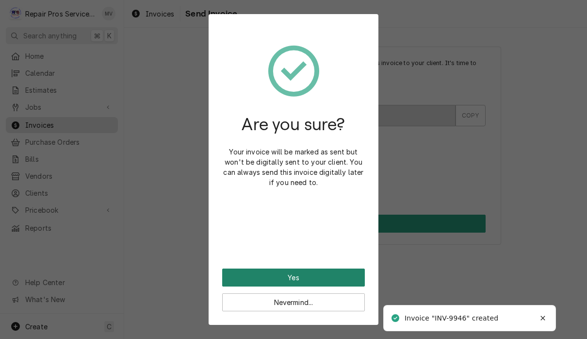
click at [331, 279] on button "Yes" at bounding box center [293, 277] width 143 height 18
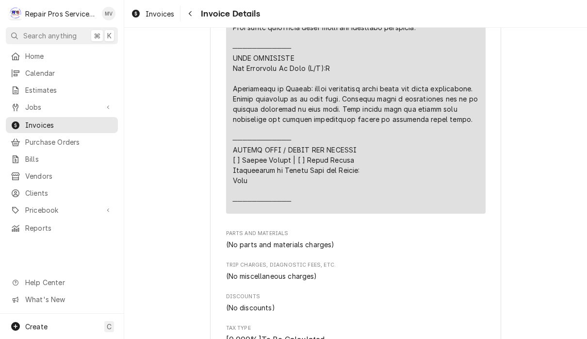
scroll to position [935, 0]
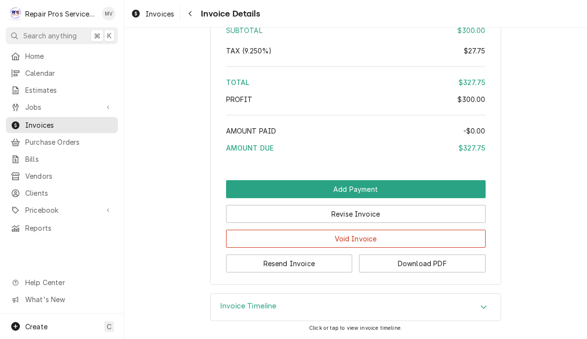
scroll to position [1515, 0]
click at [313, 266] on button "Resend Invoice" at bounding box center [289, 263] width 127 height 18
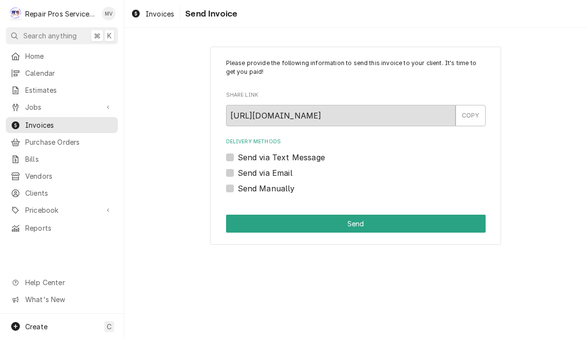
click at [284, 174] on label "Send via Email" at bounding box center [265, 173] width 55 height 12
click at [284, 174] on input "Send via Email" at bounding box center [368, 177] width 260 height 21
checkbox input "true"
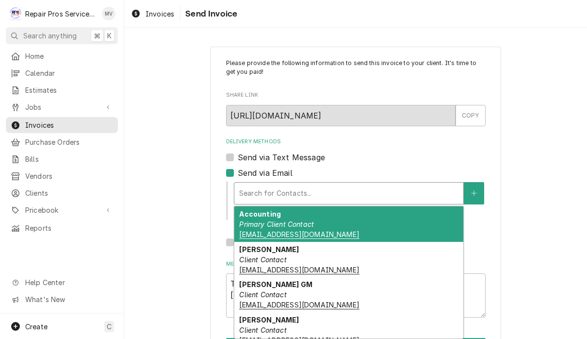
click at [324, 227] on div "Accounting Primary Client Contact khcle10@msn.com" at bounding box center [348, 223] width 229 height 35
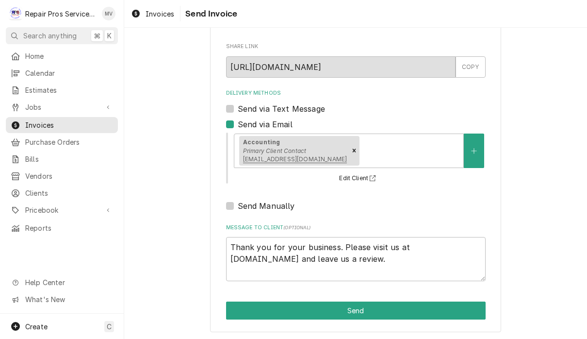
scroll to position [48, 0]
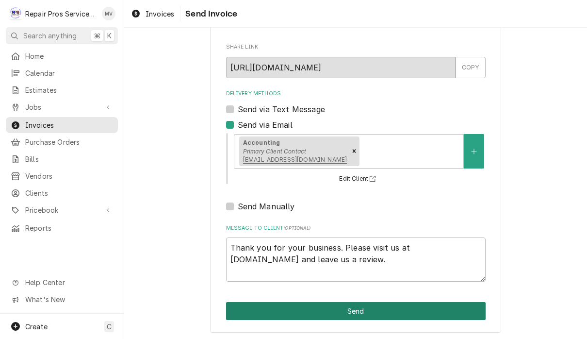
click at [368, 309] on button "Send" at bounding box center [356, 311] width 260 height 18
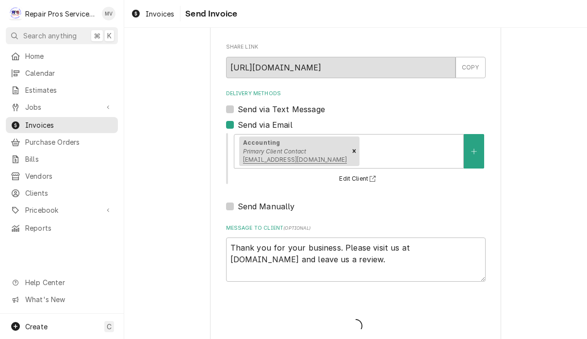
type textarea "x"
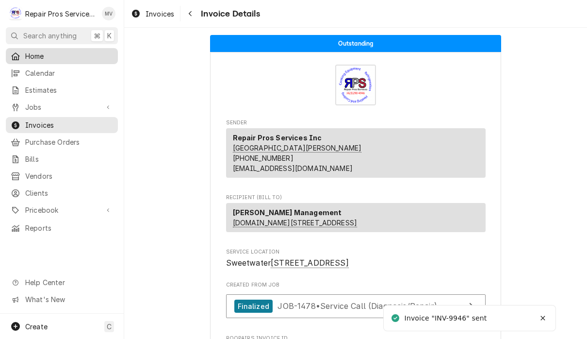
click at [53, 60] on link "Home" at bounding box center [62, 56] width 112 height 16
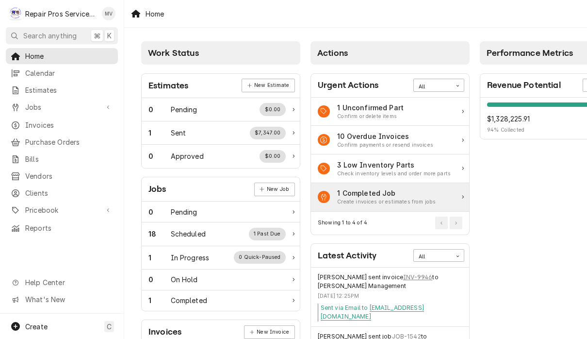
click at [454, 196] on div "1 Completed Job Create invoices or estimates from jobs" at bounding box center [390, 197] width 158 height 29
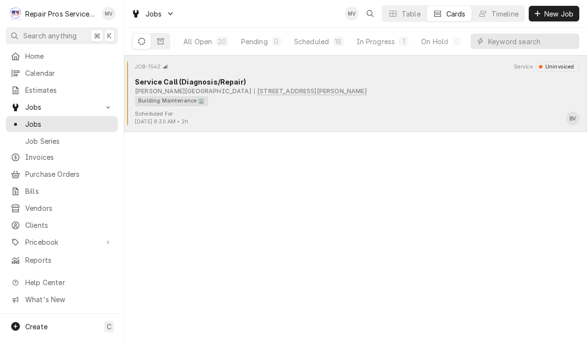
click at [381, 102] on div "Building Maintenance 🏢" at bounding box center [354, 101] width 438 height 10
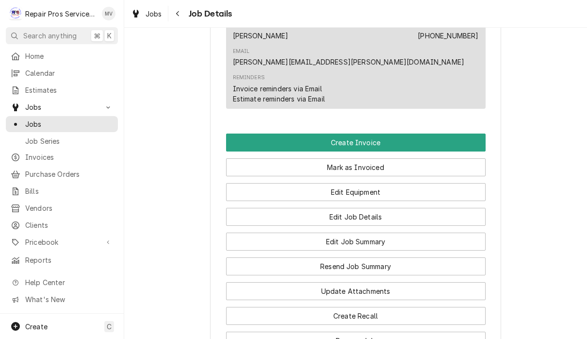
scroll to position [592, 0]
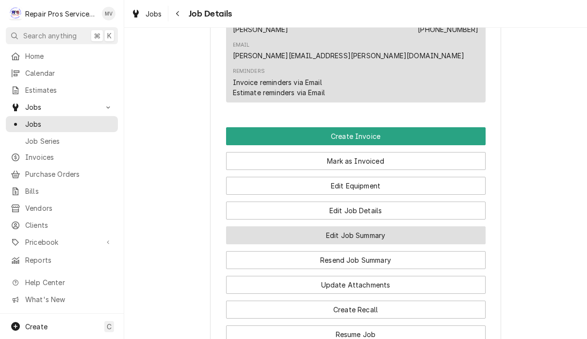
click at [393, 226] on button "Edit Job Summary" at bounding box center [356, 235] width 260 height 18
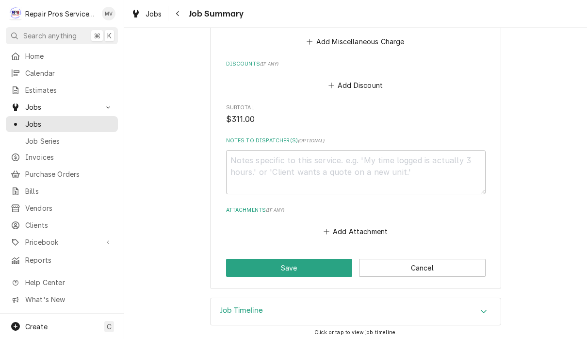
scroll to position [1011, 0]
